Goal: Information Seeking & Learning: Find specific fact

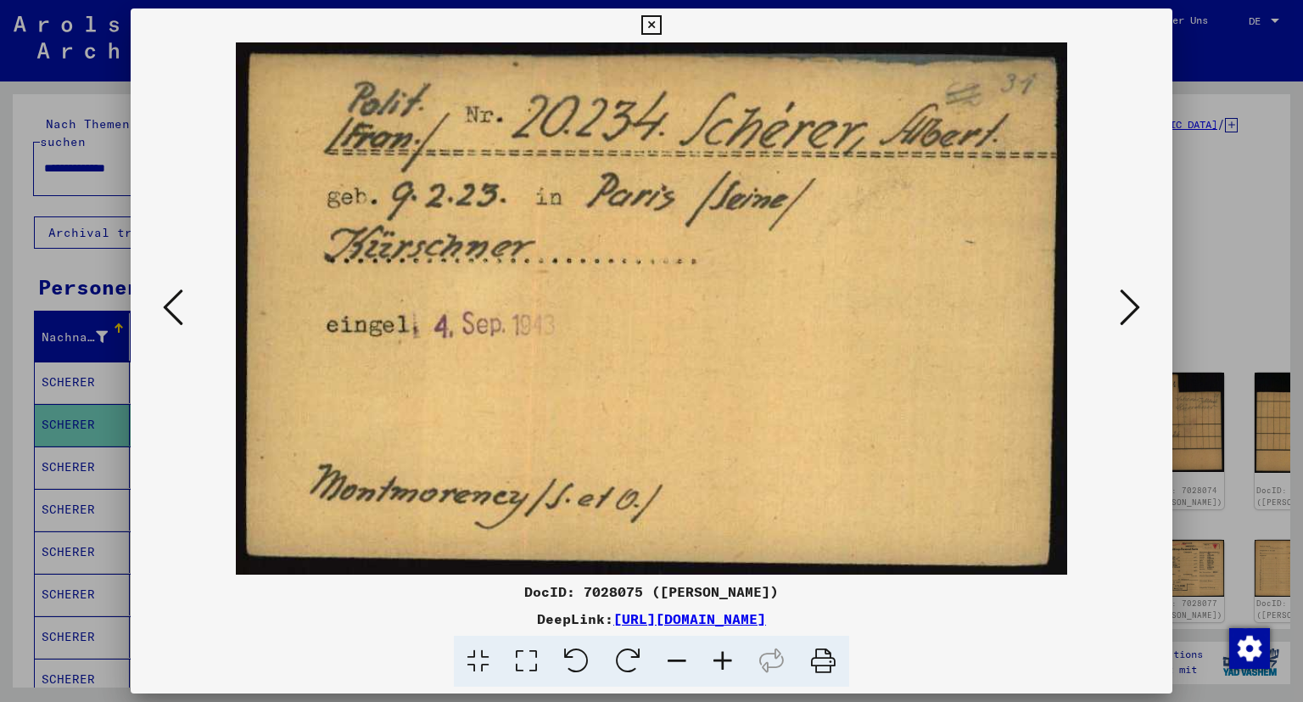
scroll to position [192, 0]
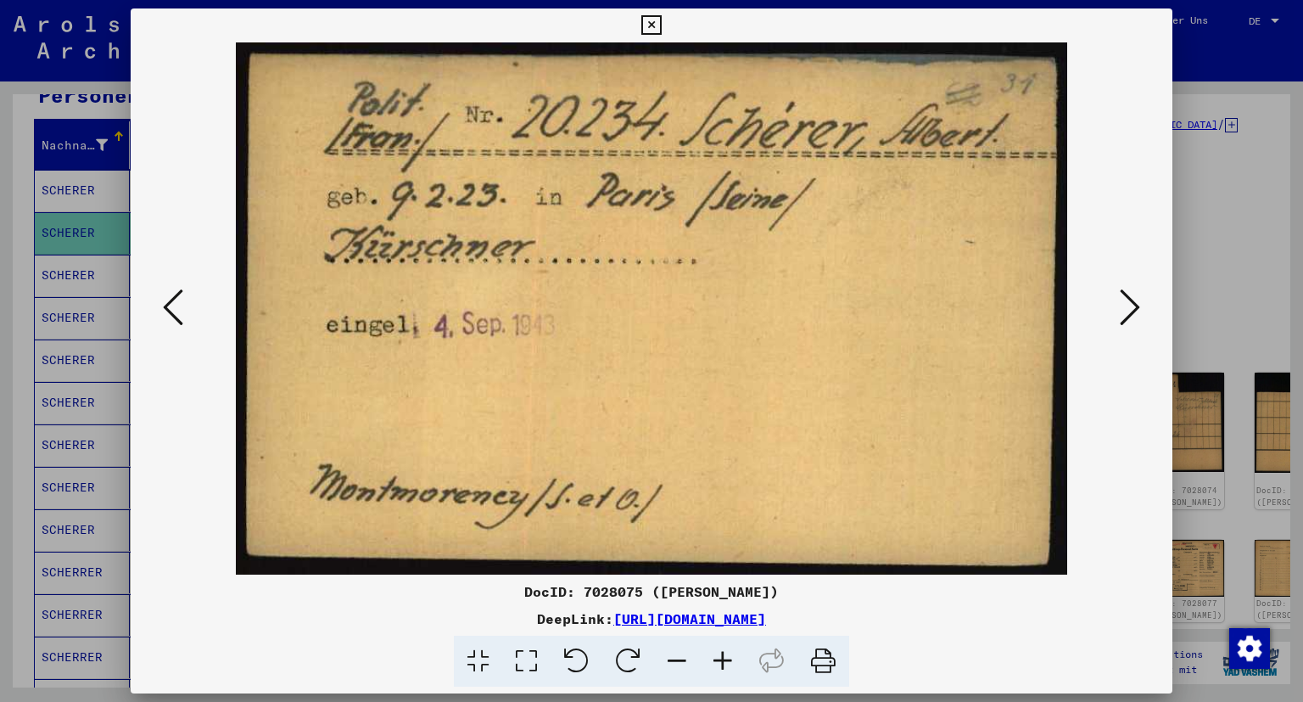
click at [1131, 314] on icon at bounding box center [1130, 307] width 20 height 41
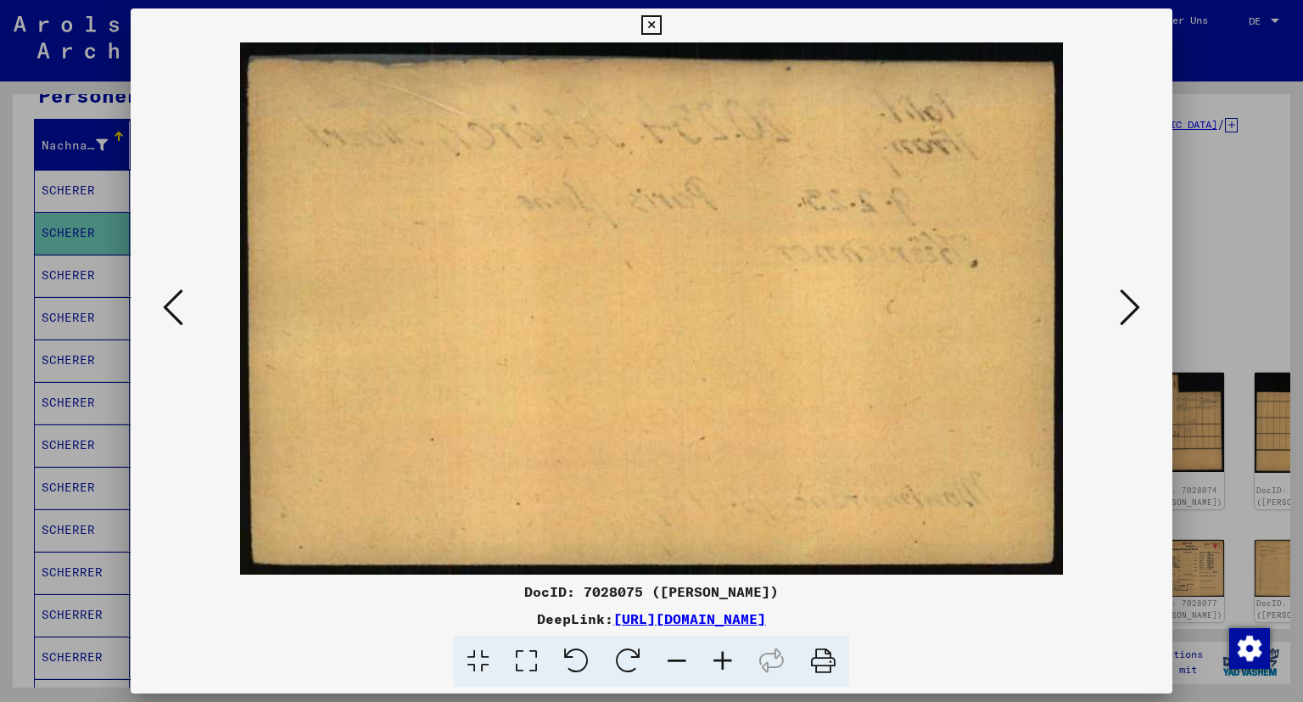
click at [1131, 314] on icon at bounding box center [1130, 307] width 20 height 41
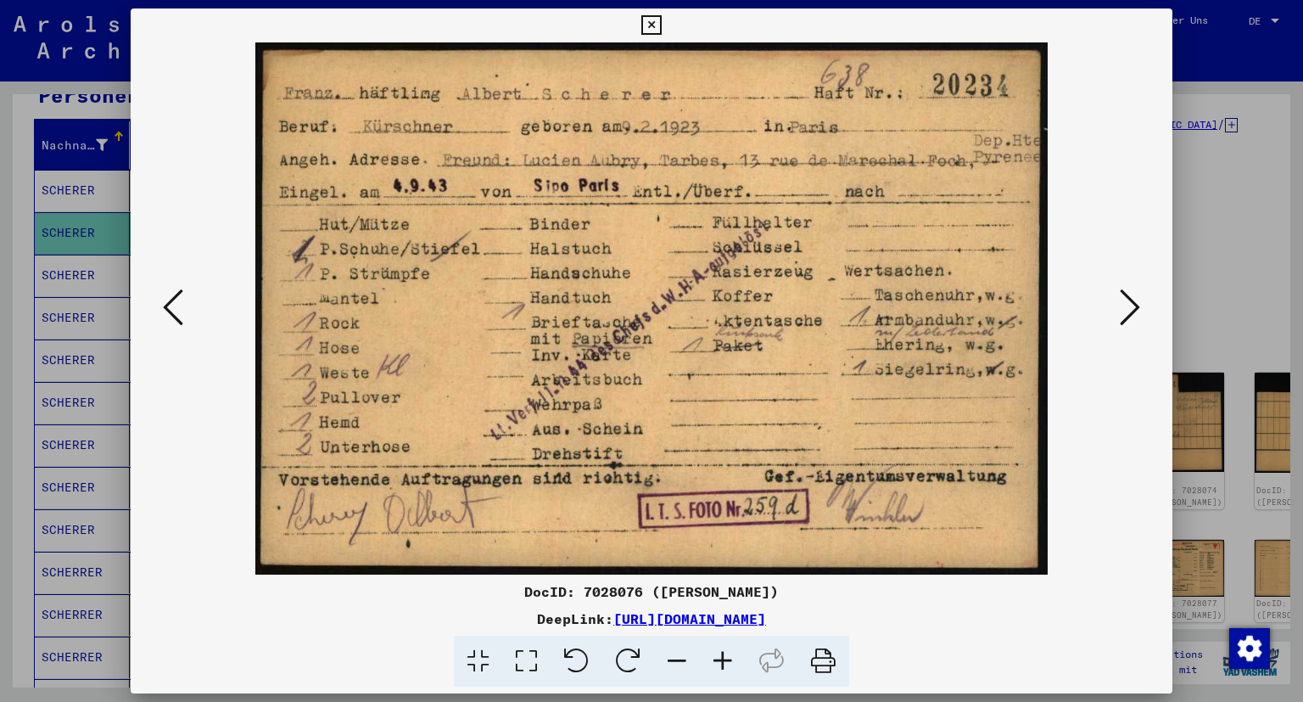
click at [1135, 314] on icon at bounding box center [1130, 307] width 20 height 41
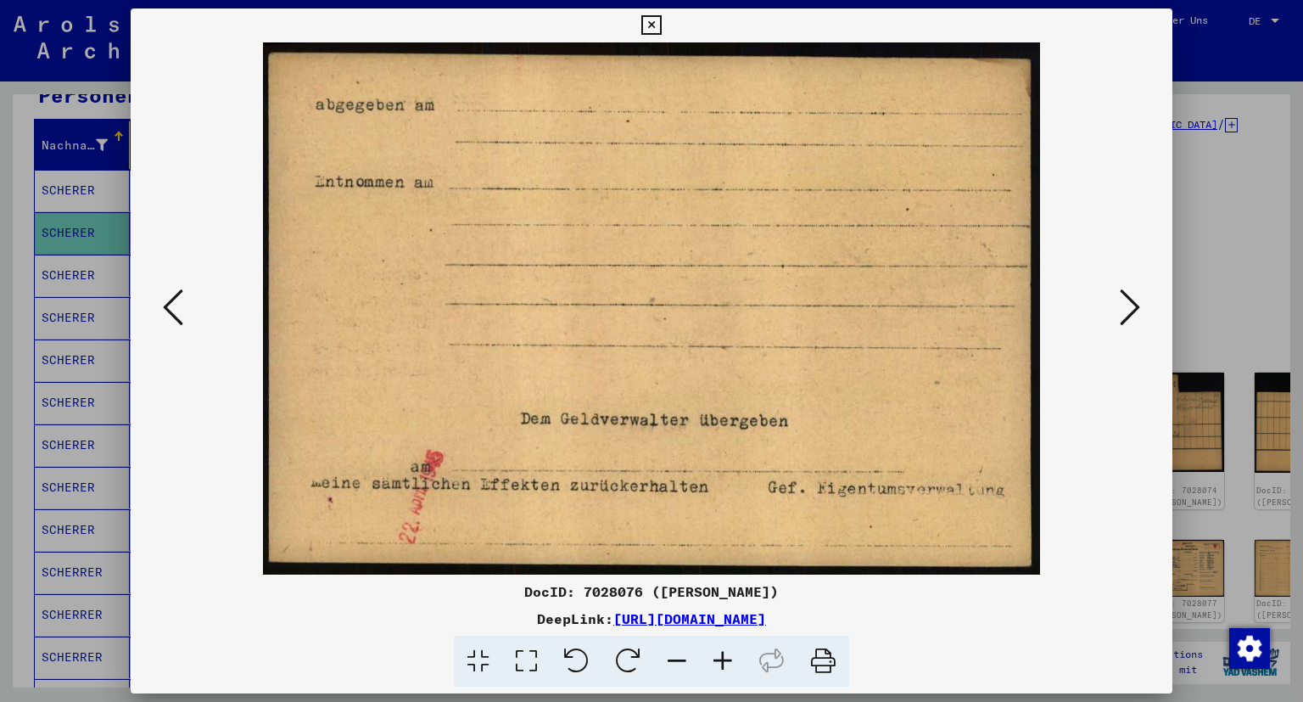
click at [1135, 314] on icon at bounding box center [1130, 307] width 20 height 41
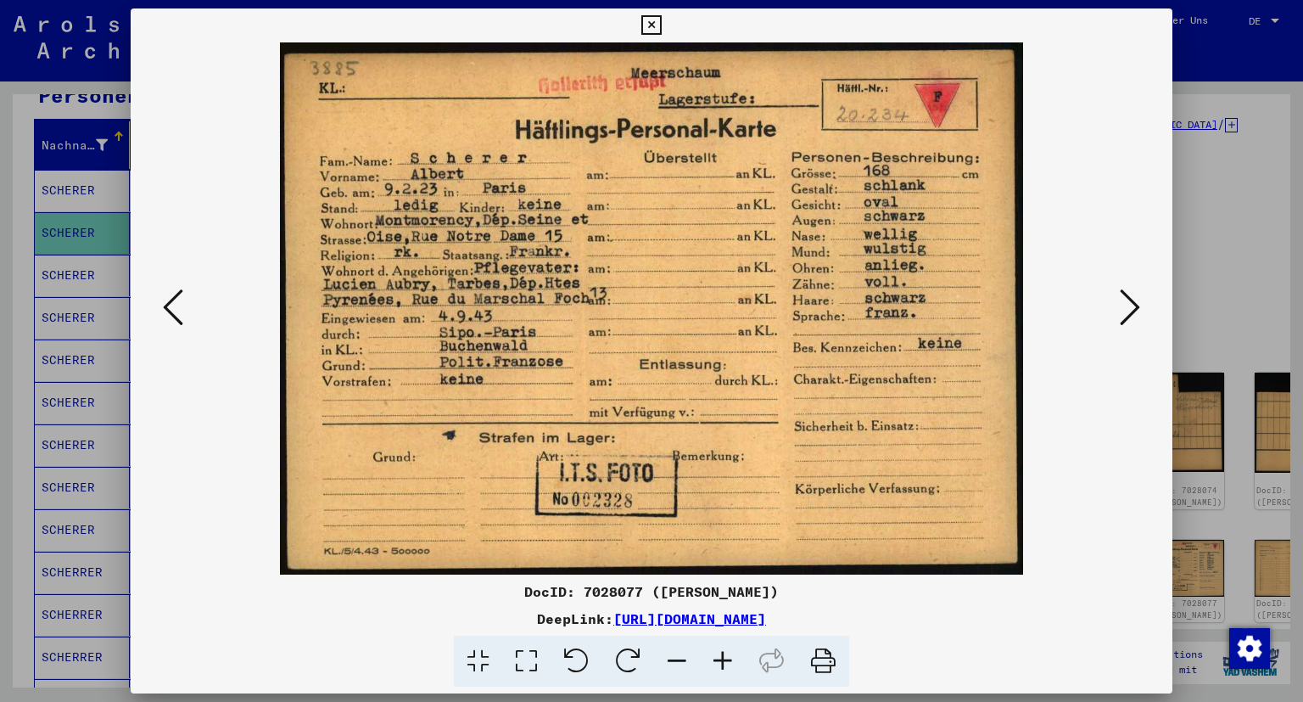
click at [1135, 314] on icon at bounding box center [1130, 307] width 20 height 41
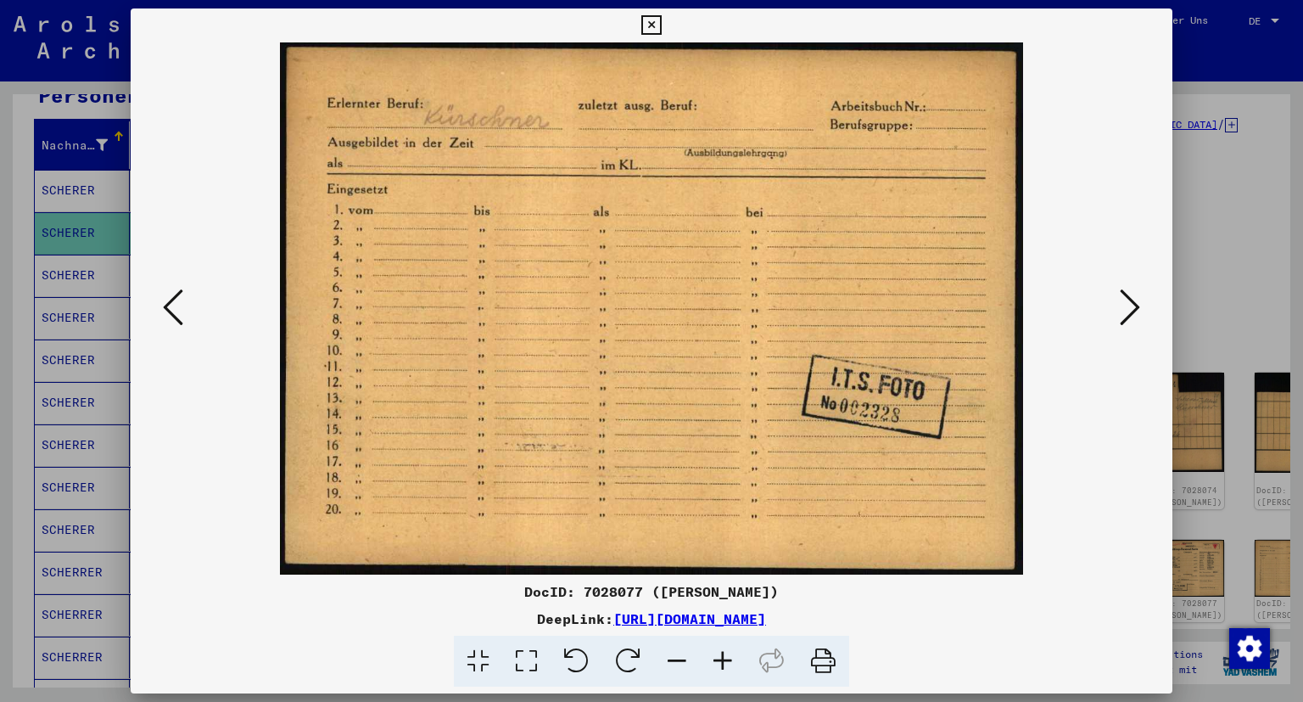
click at [1135, 314] on icon at bounding box center [1130, 307] width 20 height 41
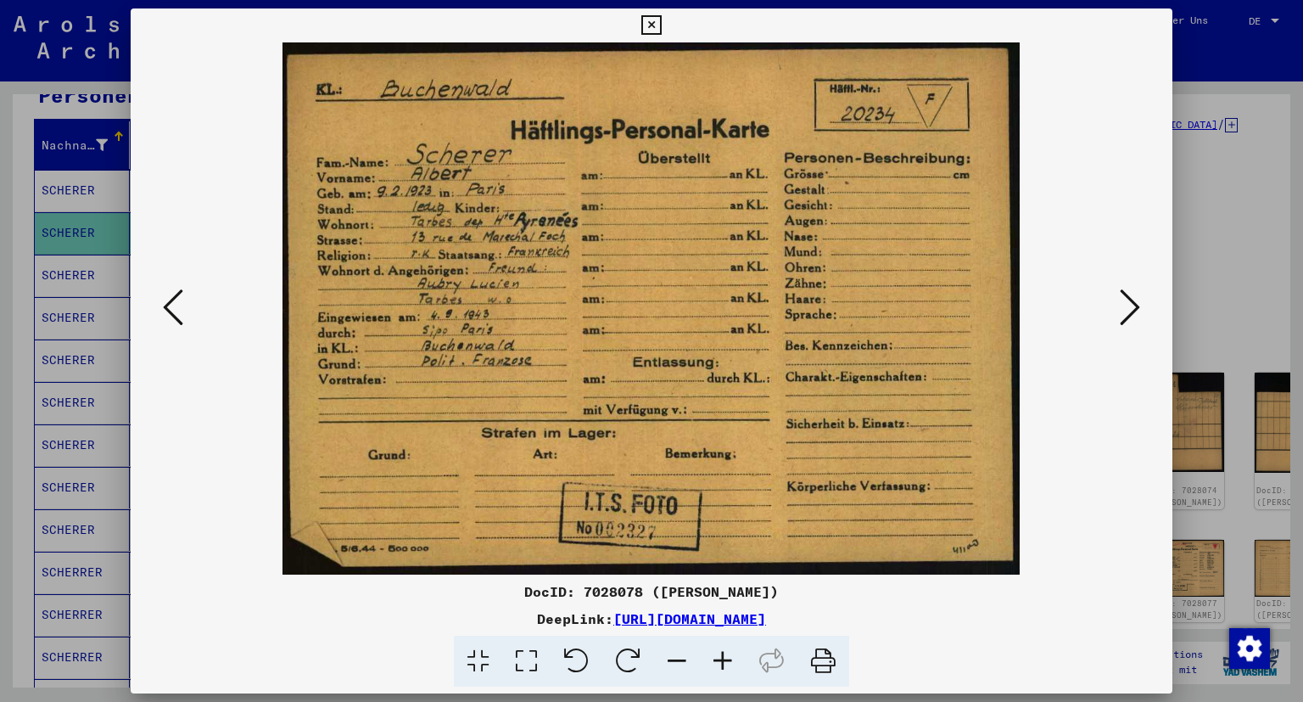
click at [1132, 322] on icon at bounding box center [1130, 307] width 20 height 41
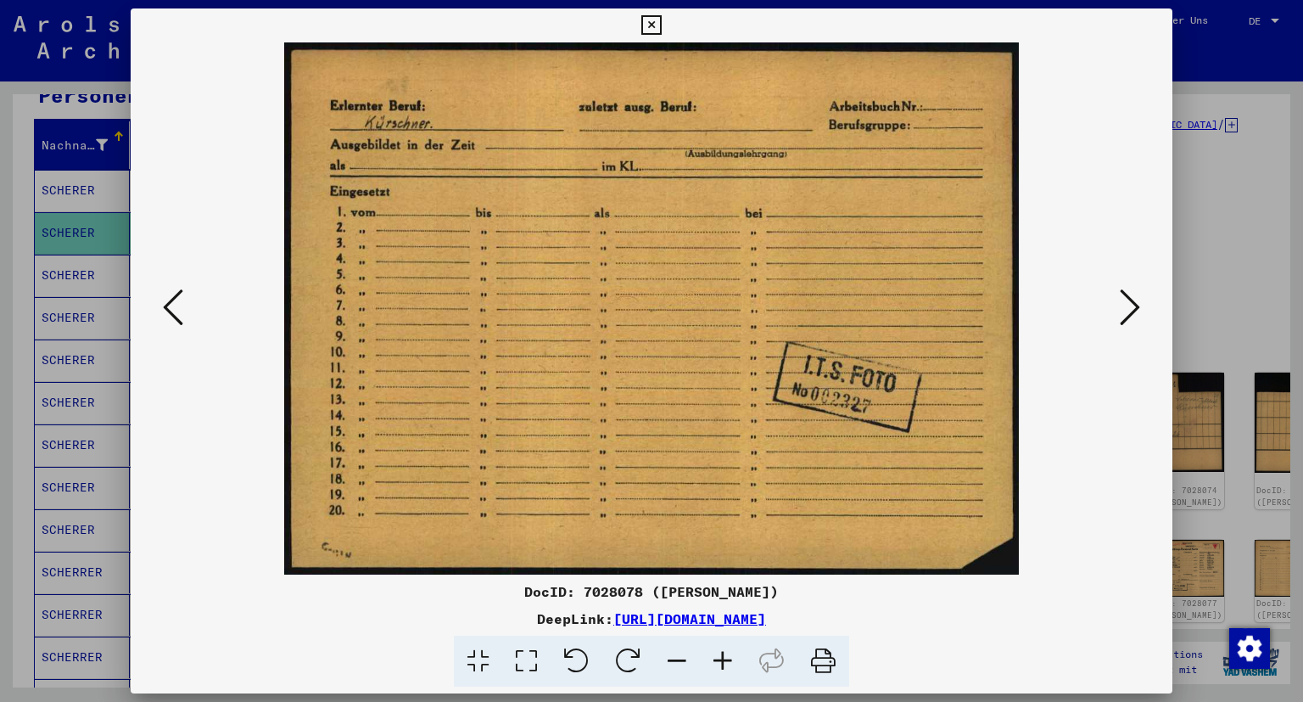
click at [1132, 322] on icon at bounding box center [1130, 307] width 20 height 41
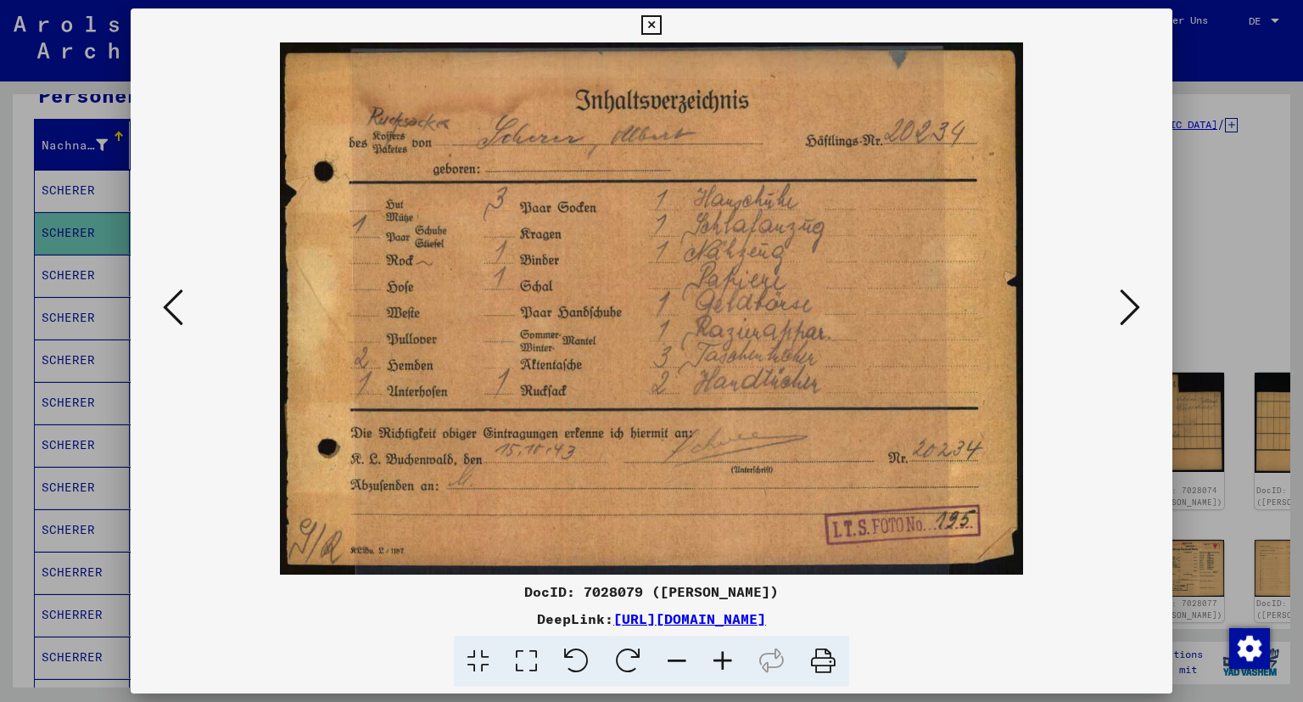
click at [1132, 322] on icon at bounding box center [1130, 307] width 20 height 41
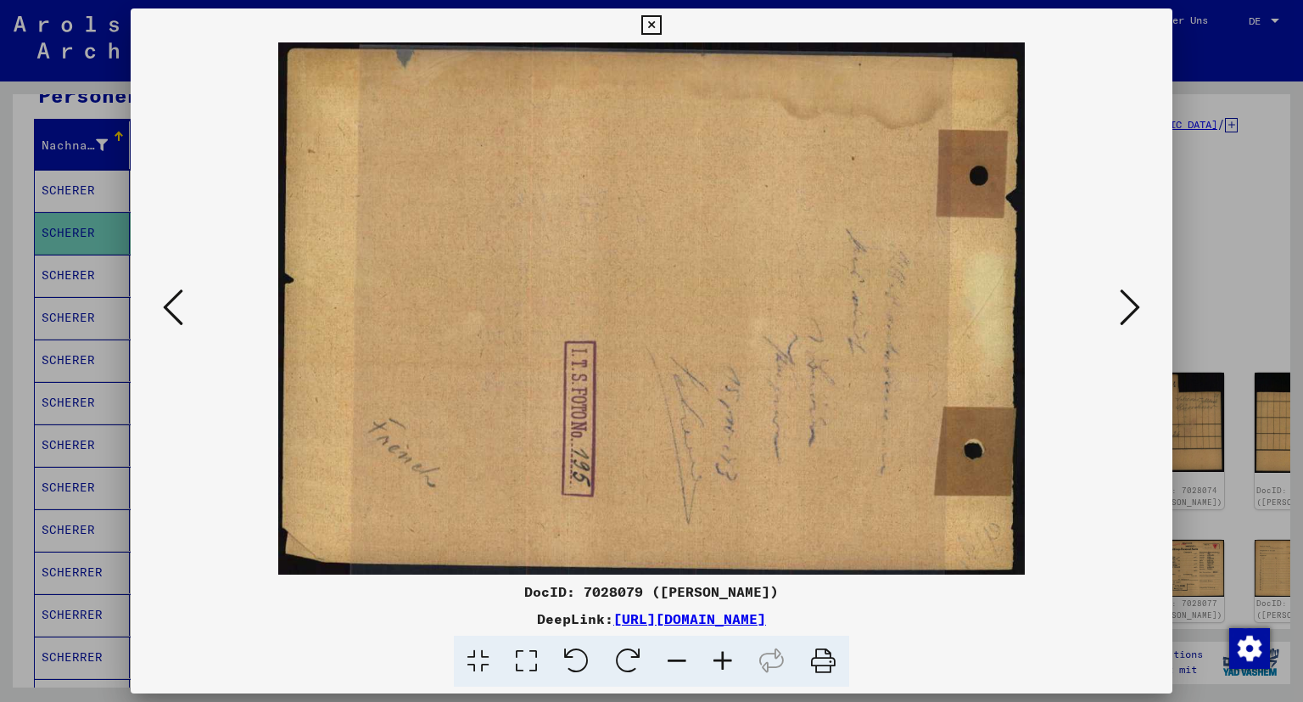
click at [1132, 322] on icon at bounding box center [1130, 307] width 20 height 41
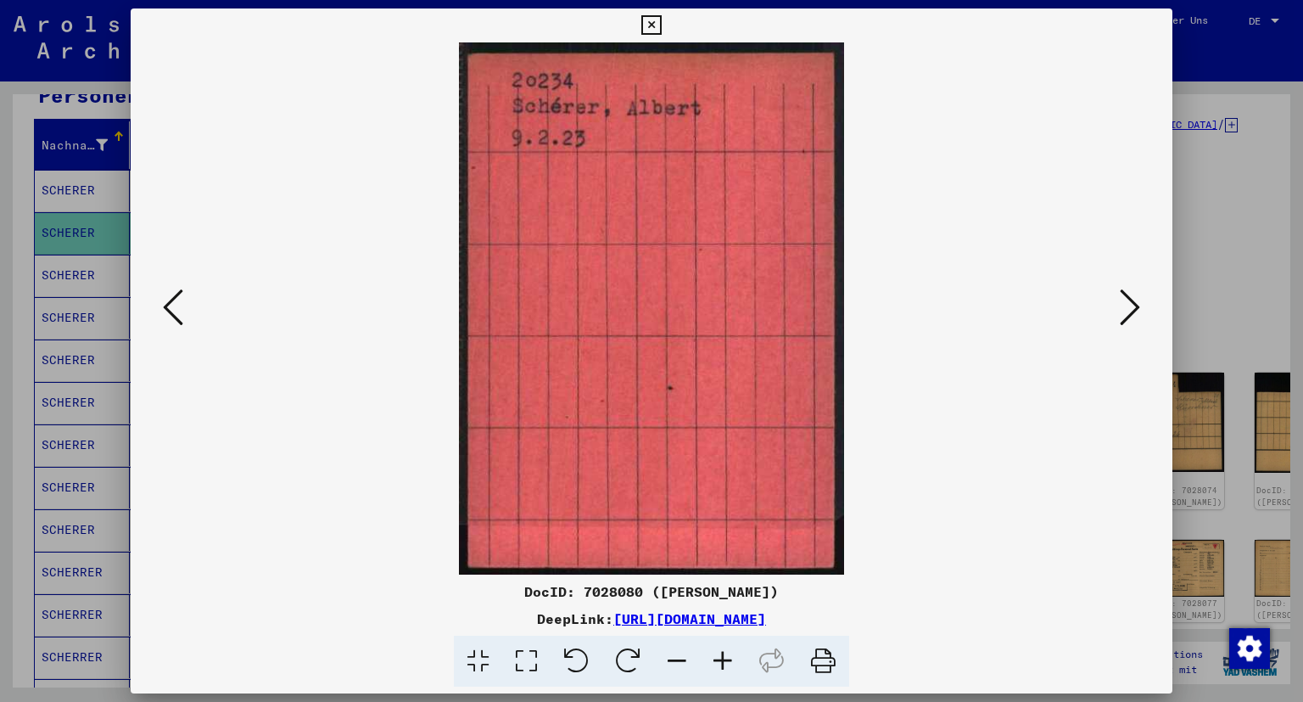
click at [1132, 322] on icon at bounding box center [1130, 307] width 20 height 41
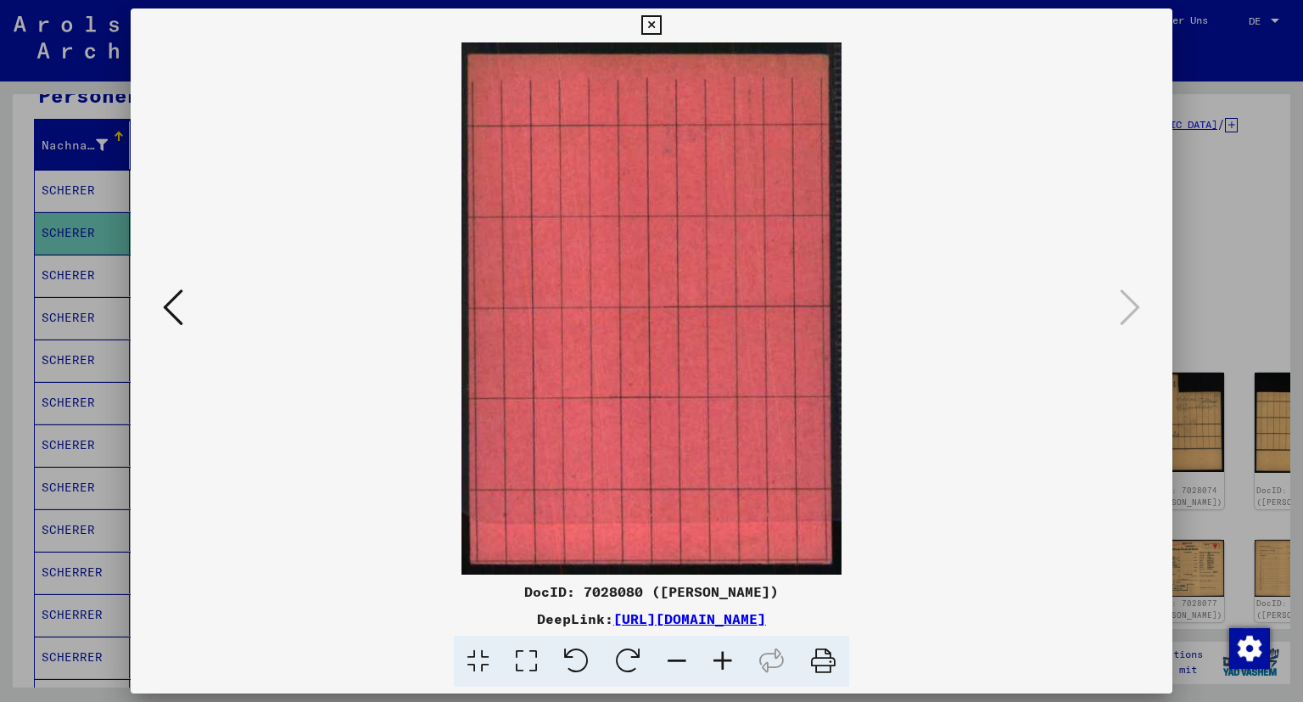
click at [661, 26] on icon at bounding box center [651, 25] width 20 height 20
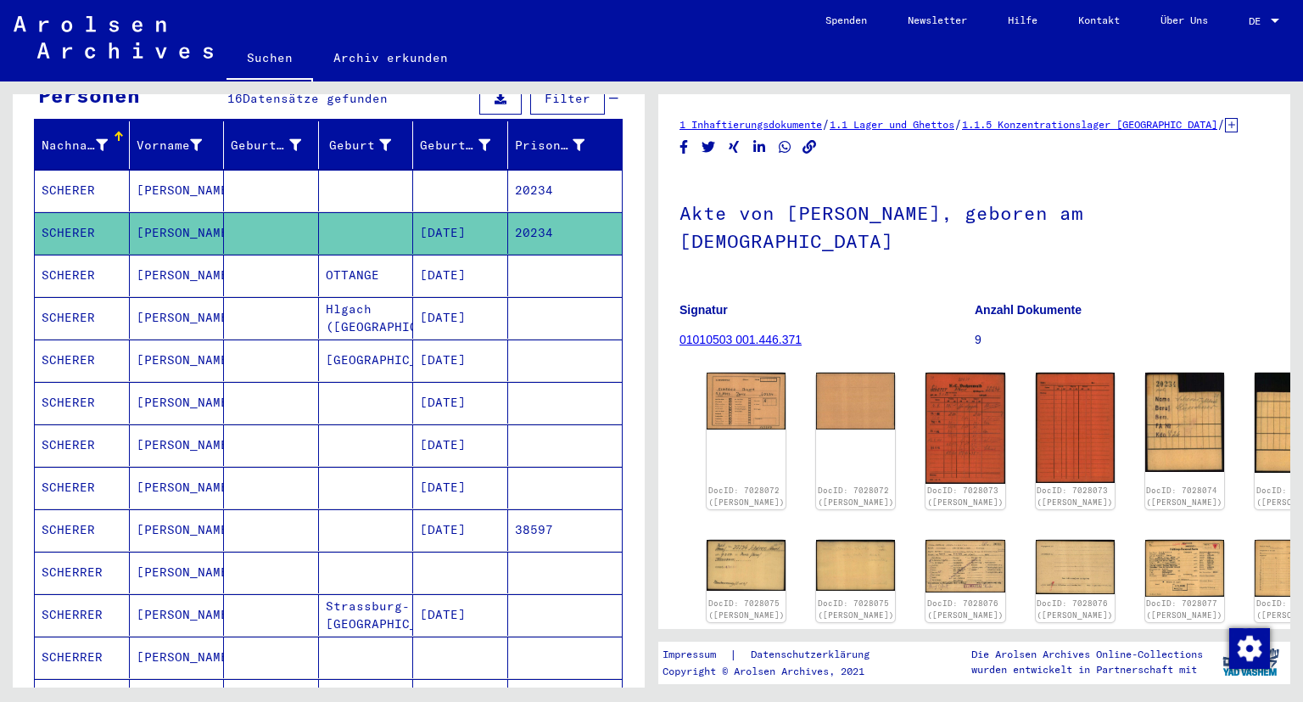
click at [538, 553] on mat-cell at bounding box center [565, 573] width 115 height 42
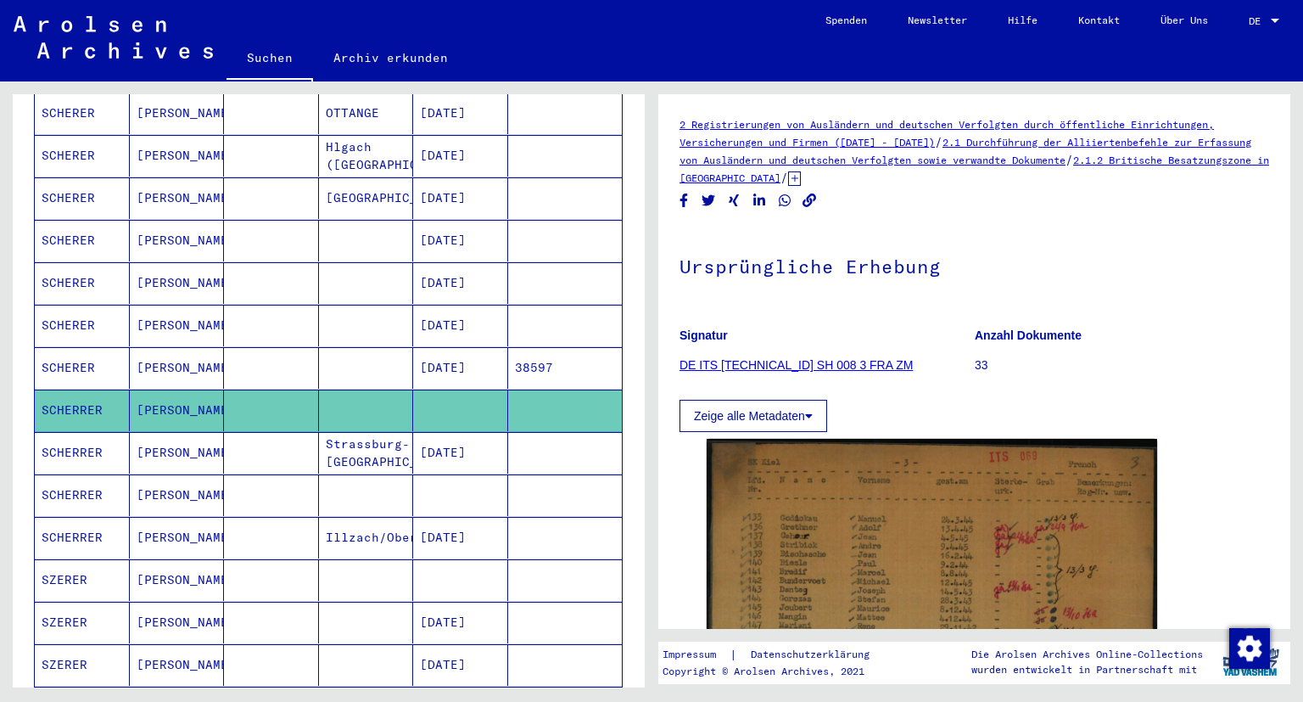
scroll to position [365, 0]
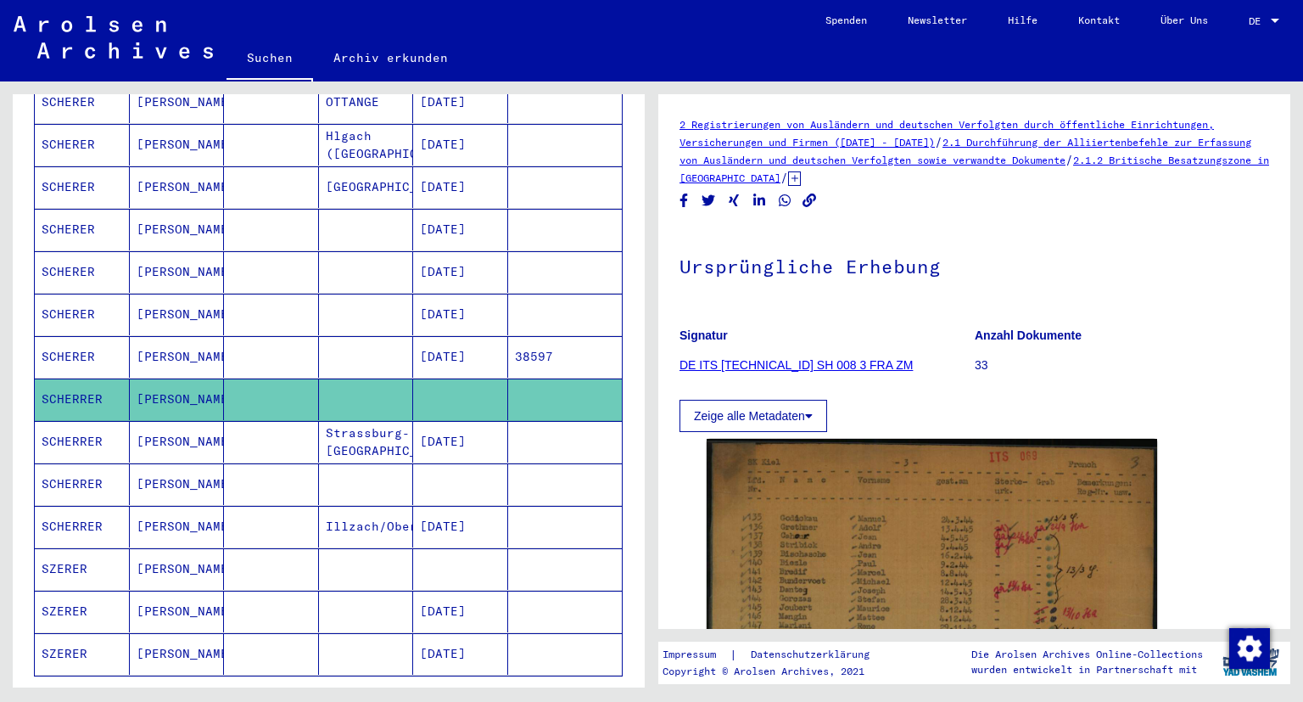
click at [546, 548] on mat-cell at bounding box center [565, 569] width 115 height 42
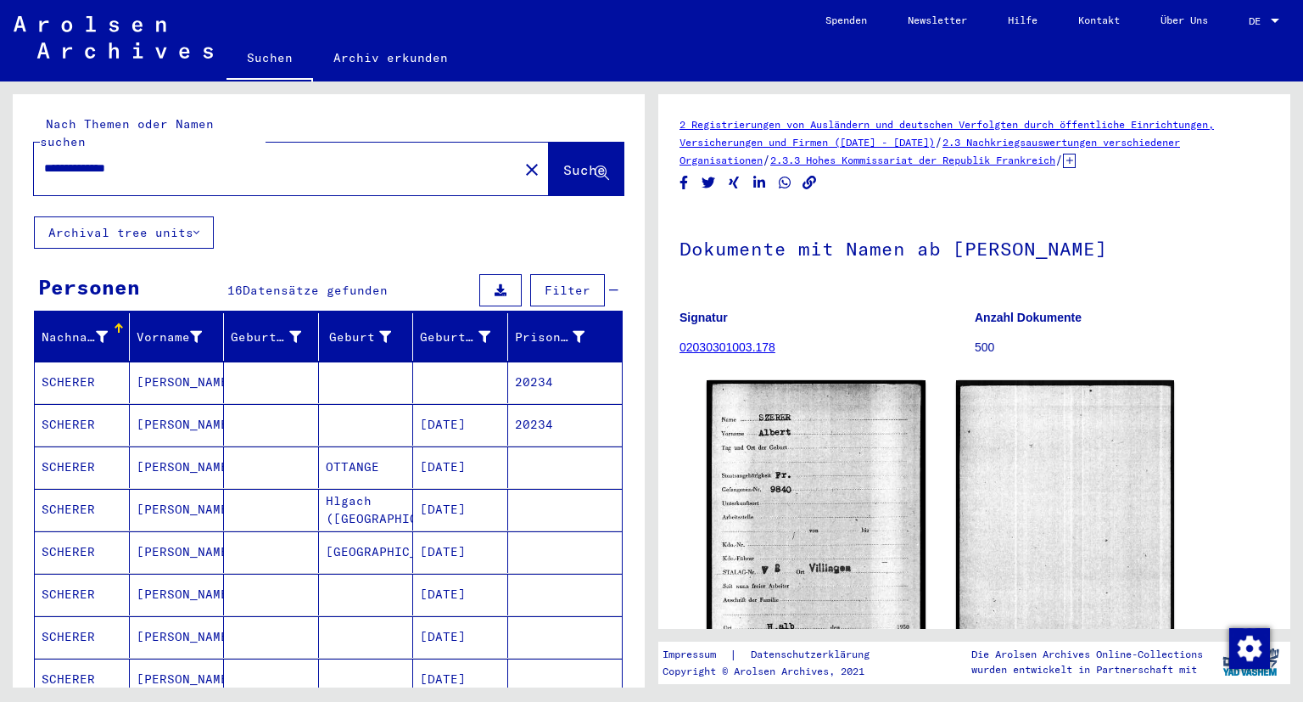
drag, startPoint x: 253, startPoint y: 154, endPoint x: 0, endPoint y: 174, distance: 253.6
click at [44, 174] on input "**********" at bounding box center [276, 169] width 464 height 18
type input "*****"
click at [563, 161] on span "Suche" at bounding box center [584, 169] width 42 height 17
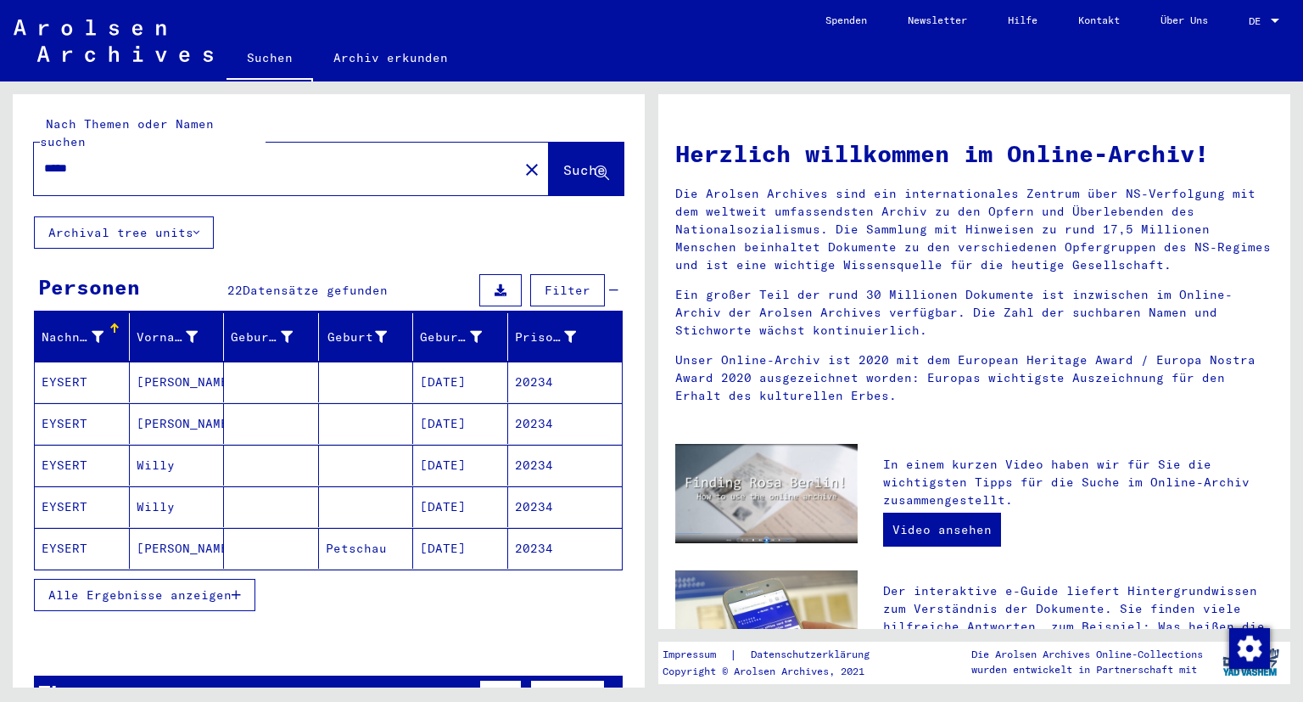
click at [154, 587] on span "Alle Ergebnisse anzeigen" at bounding box center [139, 594] width 183 height 15
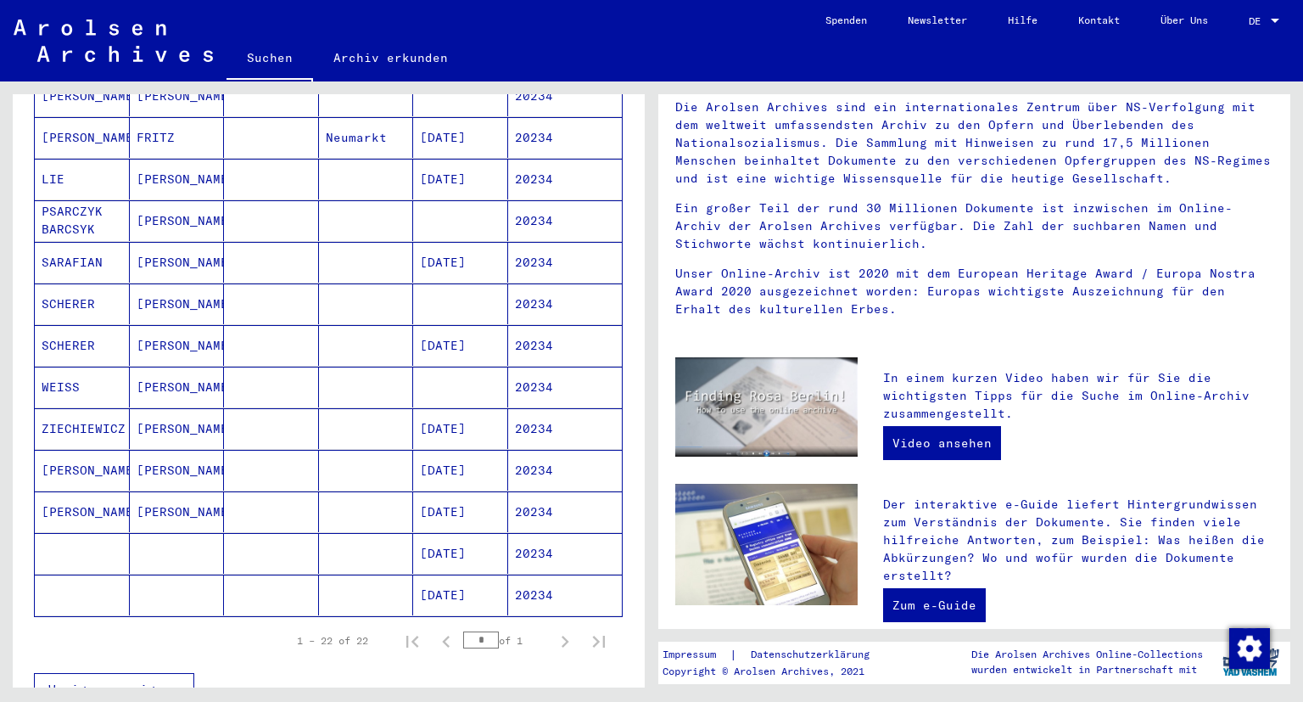
scroll to position [664, 0]
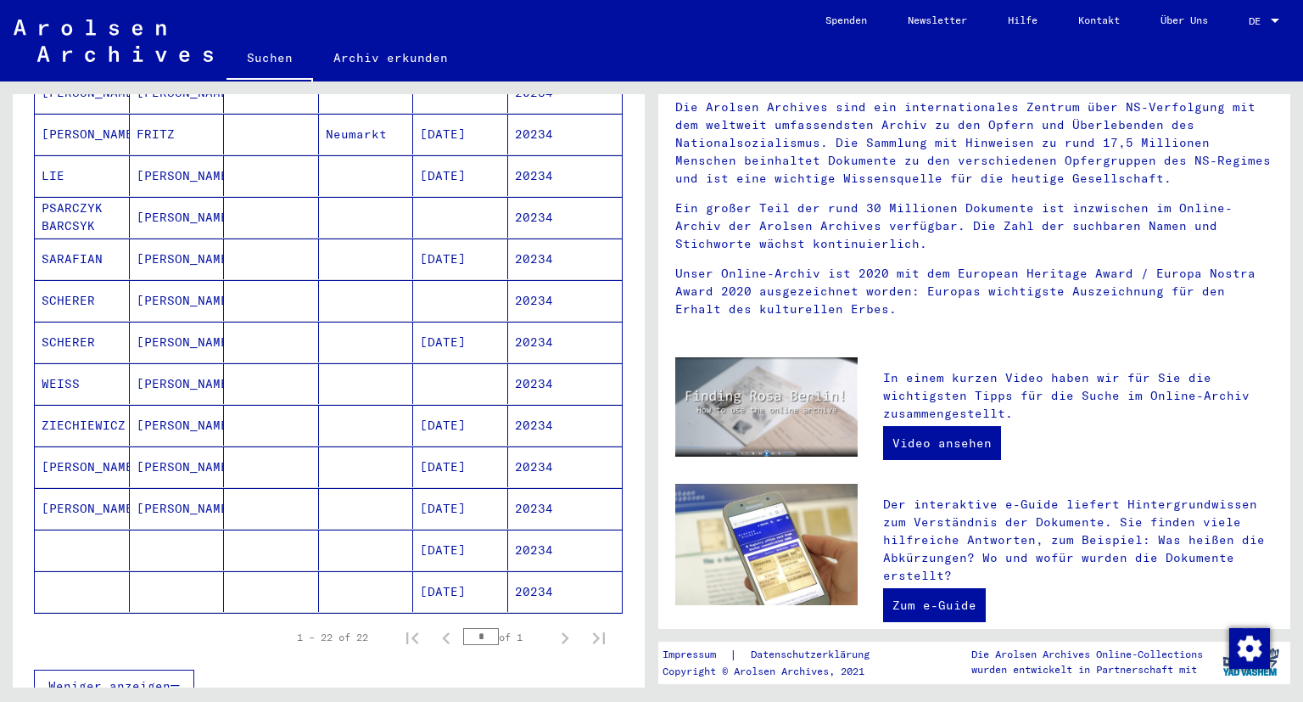
click at [545, 571] on mat-cell "20234" at bounding box center [565, 591] width 115 height 41
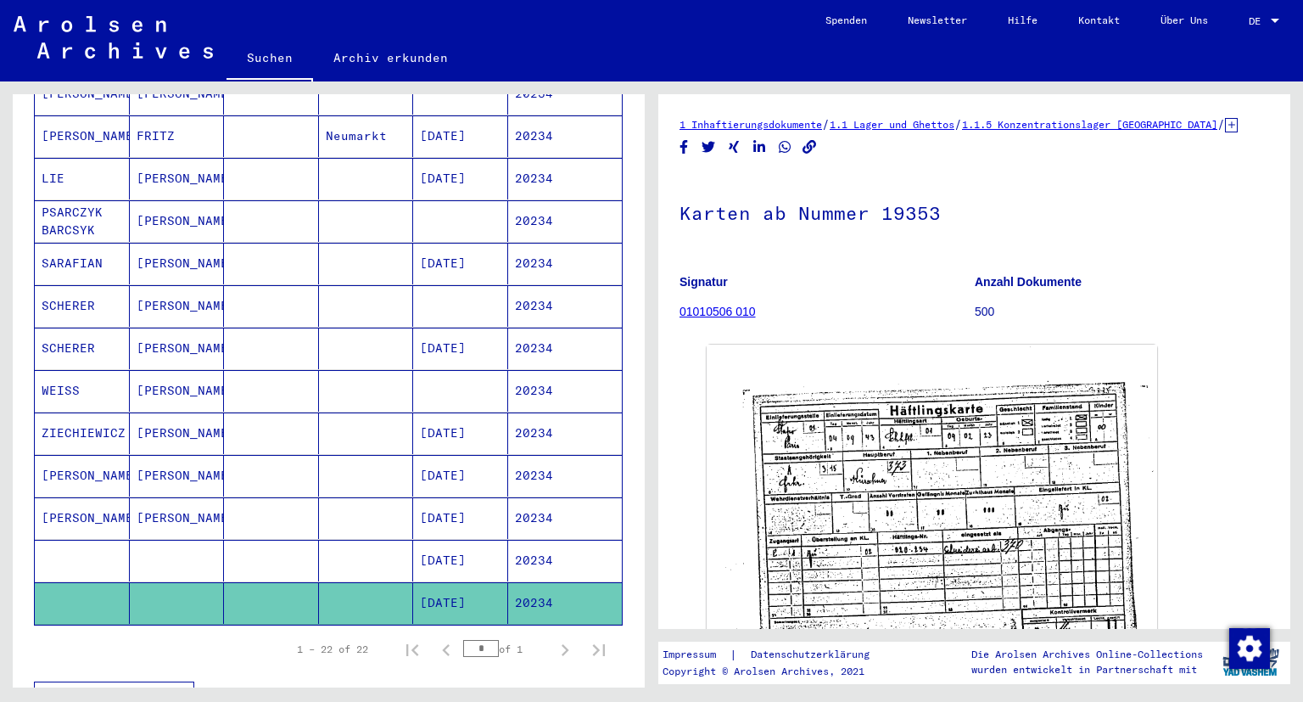
drag, startPoint x: 1291, startPoint y: 182, endPoint x: 1296, endPoint y: 222, distance: 40.1
click at [1296, 222] on div "1 Inhaftierungsdokumente / 1.1 Lager und Ghettos / 1.1.5 Konzentrationslager [G…" at bounding box center [979, 384] width 652 height 606
